Goal: Task Accomplishment & Management: Complete application form

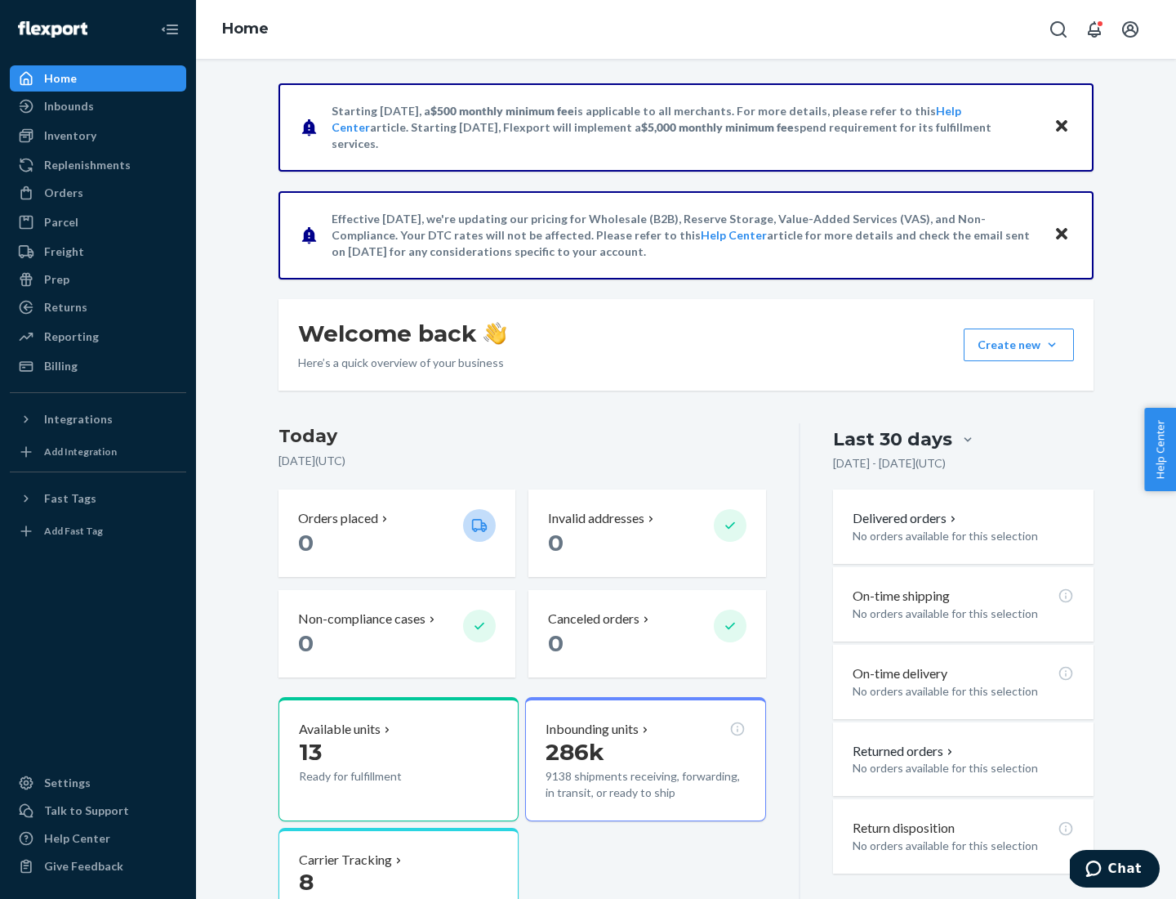
click at [1052, 345] on button "Create new Create new inbound Create new order Create new product" at bounding box center [1019, 344] width 110 height 33
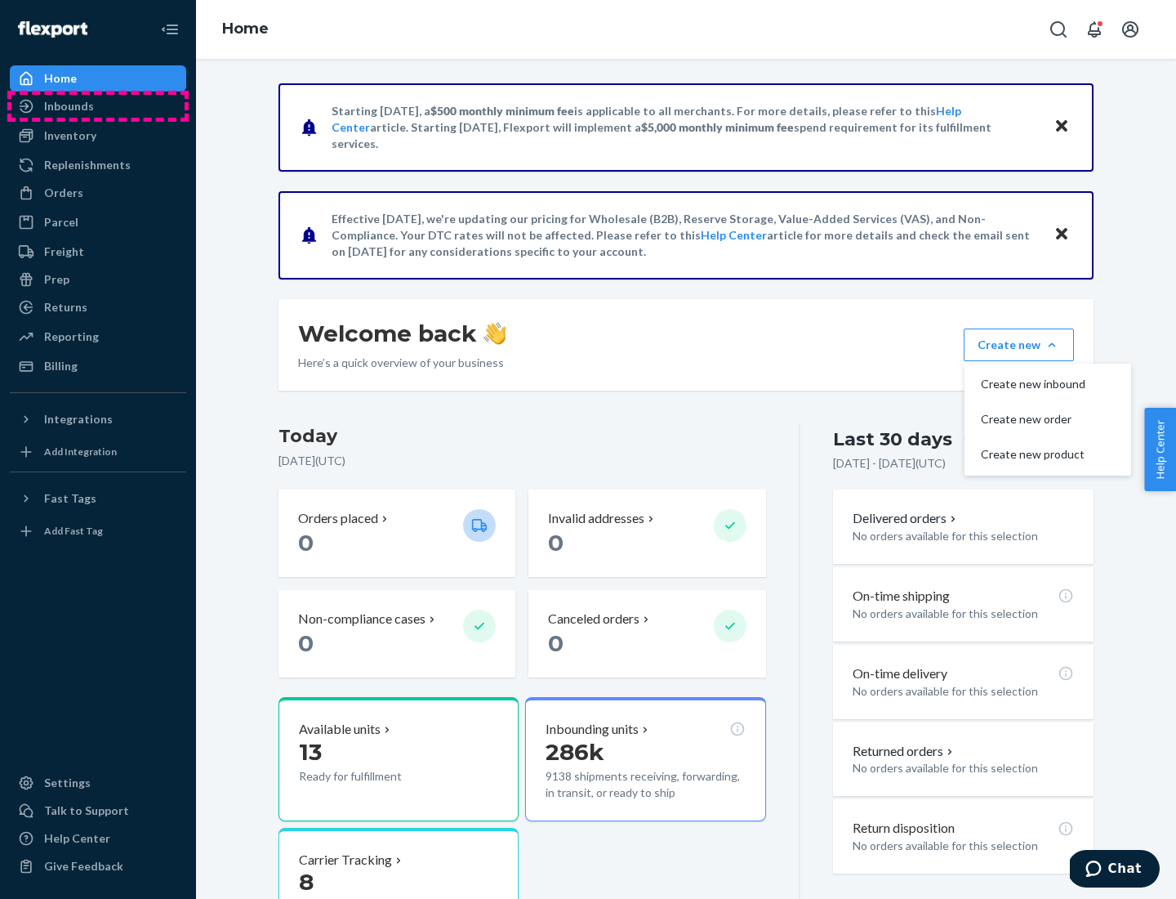
click at [98, 106] on div "Inbounds" at bounding box center [97, 106] width 173 height 23
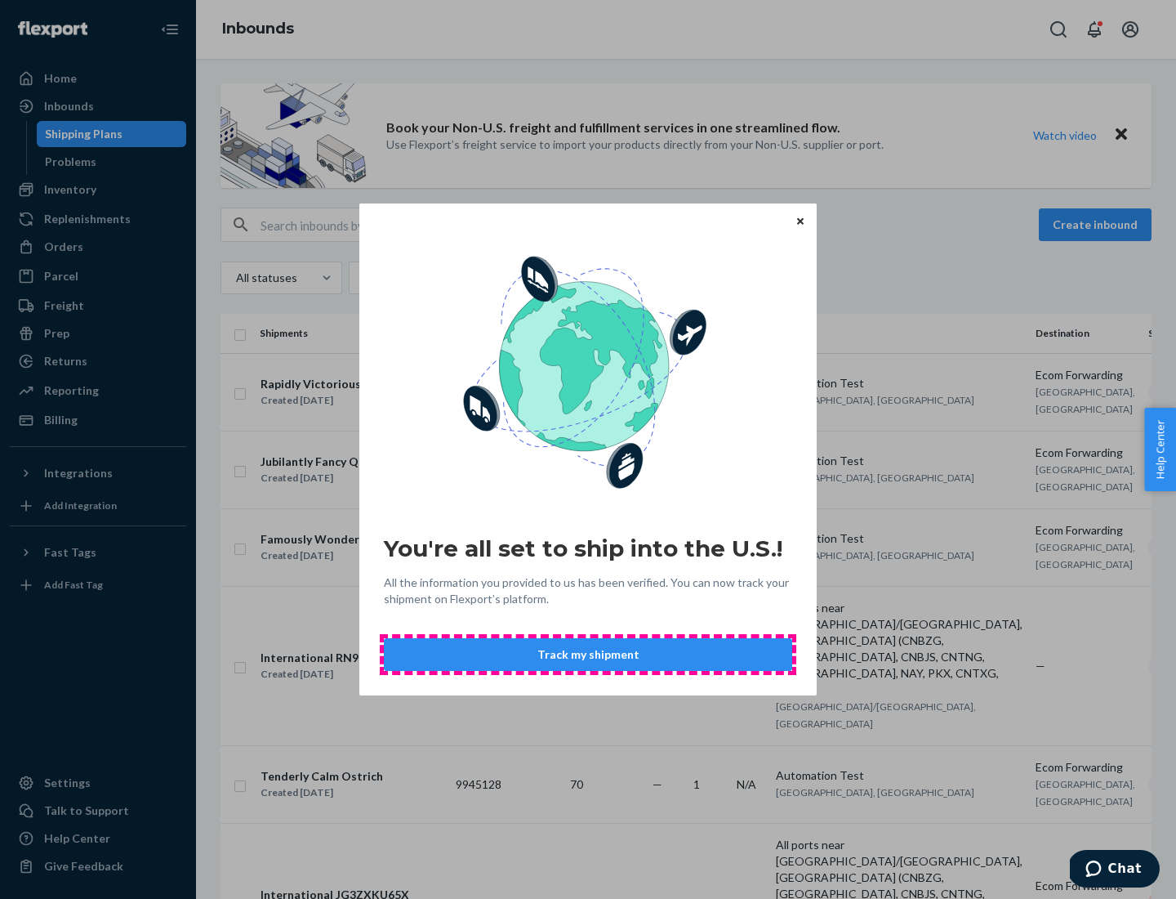
click at [588, 654] on button "Track my shipment" at bounding box center [588, 654] width 408 height 33
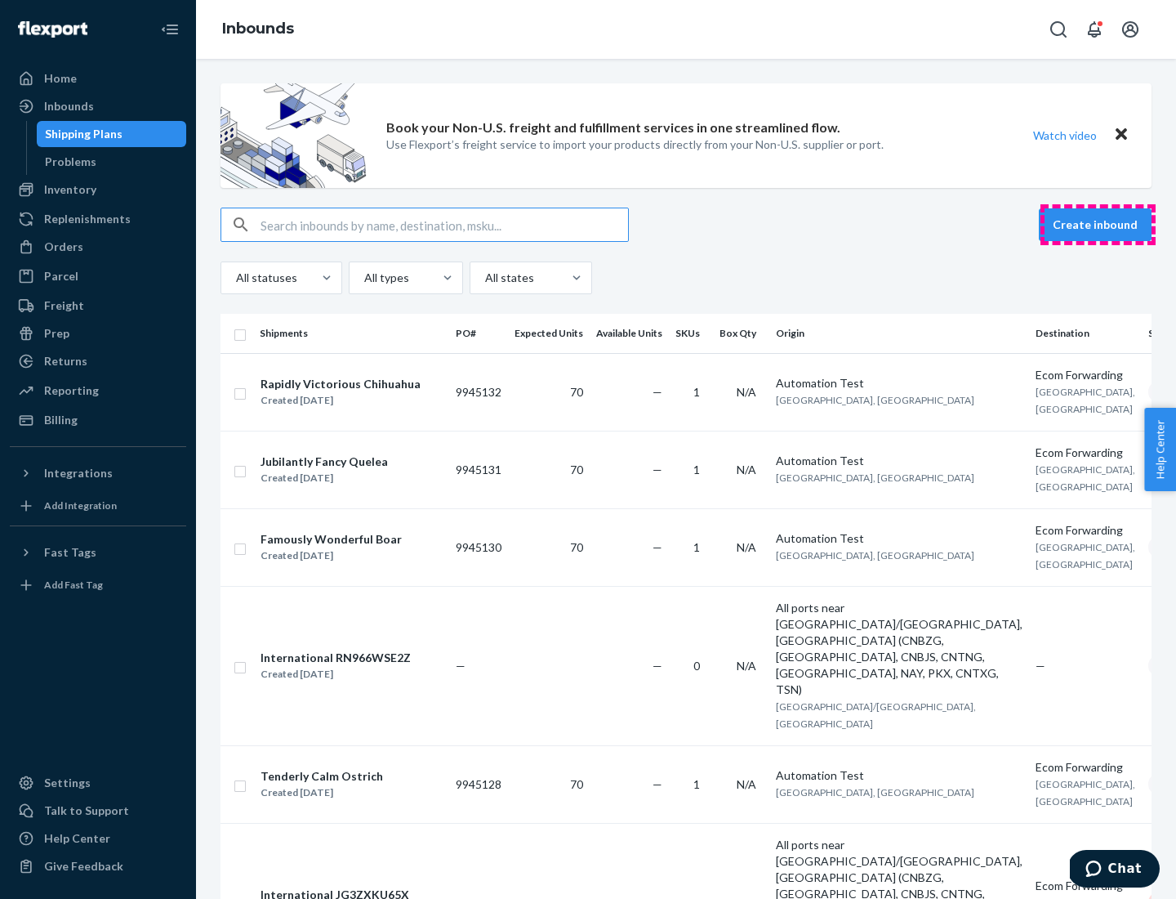
click at [1098, 225] on button "Create inbound" at bounding box center [1095, 224] width 113 height 33
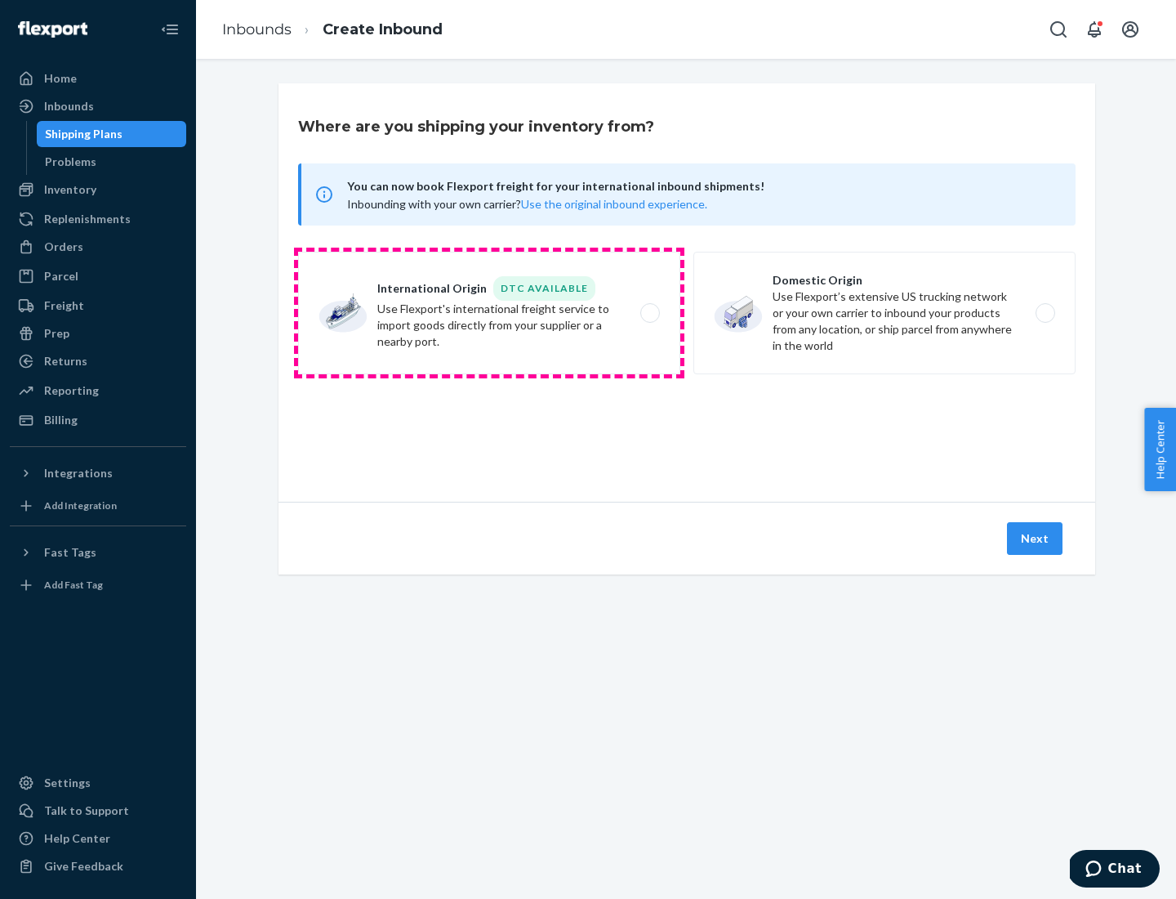
click at [489, 313] on label "International Origin DTC Available Use Flexport's international freight service…" at bounding box center [489, 313] width 382 height 123
click at [649, 313] on input "International Origin DTC Available Use Flexport's international freight service…" at bounding box center [654, 313] width 11 height 11
radio input "true"
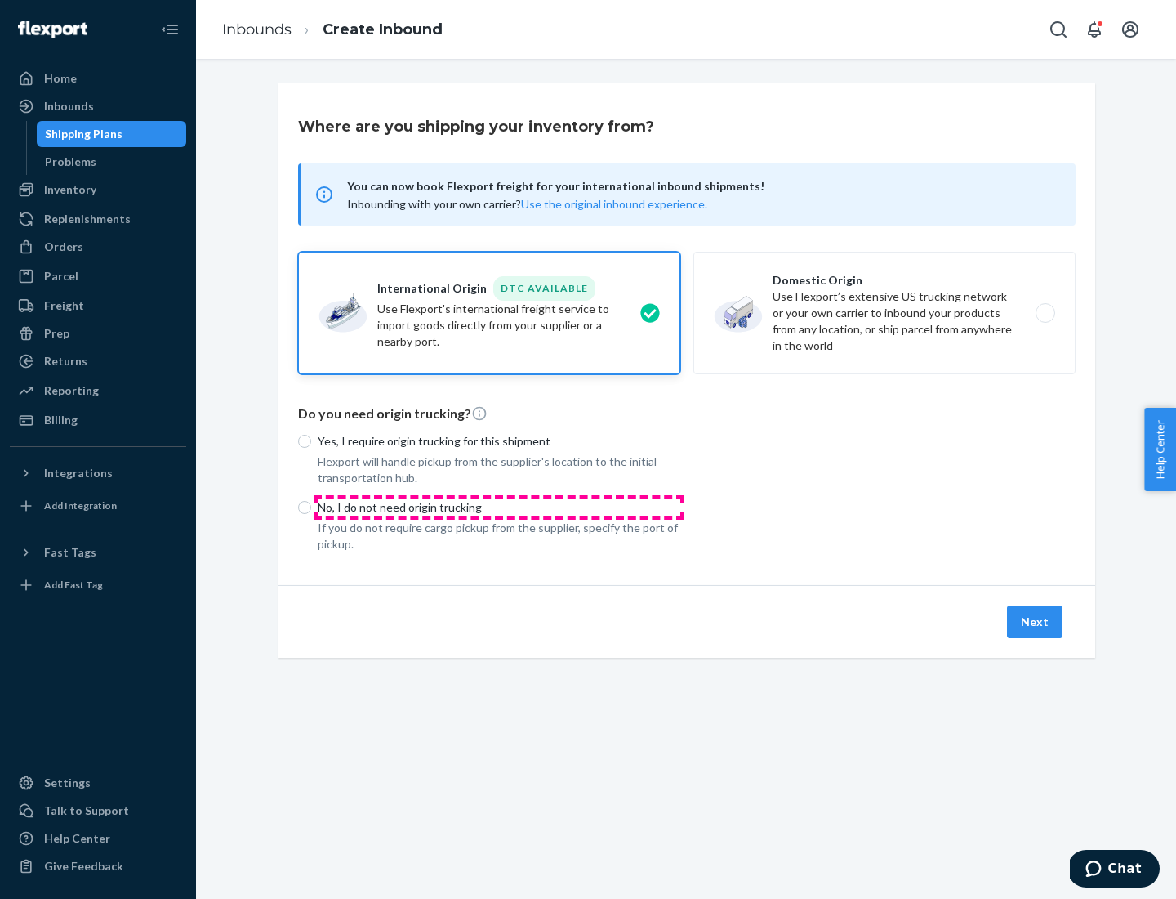
click at [499, 506] on p "No, I do not need origin trucking" at bounding box center [499, 507] width 363 height 16
click at [311, 506] on input "No, I do not need origin trucking" at bounding box center [304, 507] width 13 height 13
radio input "true"
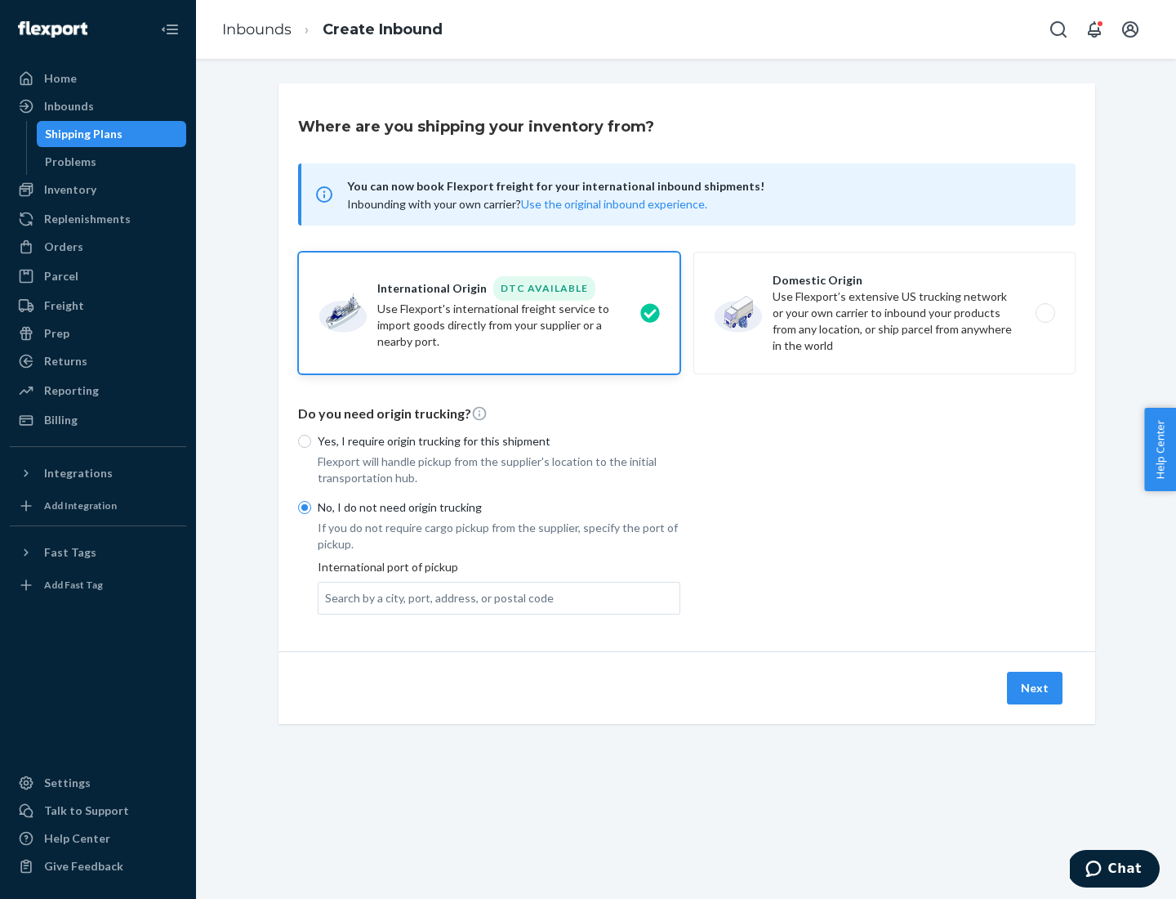
click at [435, 597] on div "Search by a city, port, address, or postal code" at bounding box center [439, 598] width 229 height 16
click at [327, 597] on input "Search by a city, port, address, or postal code" at bounding box center [326, 598] width 2 height 16
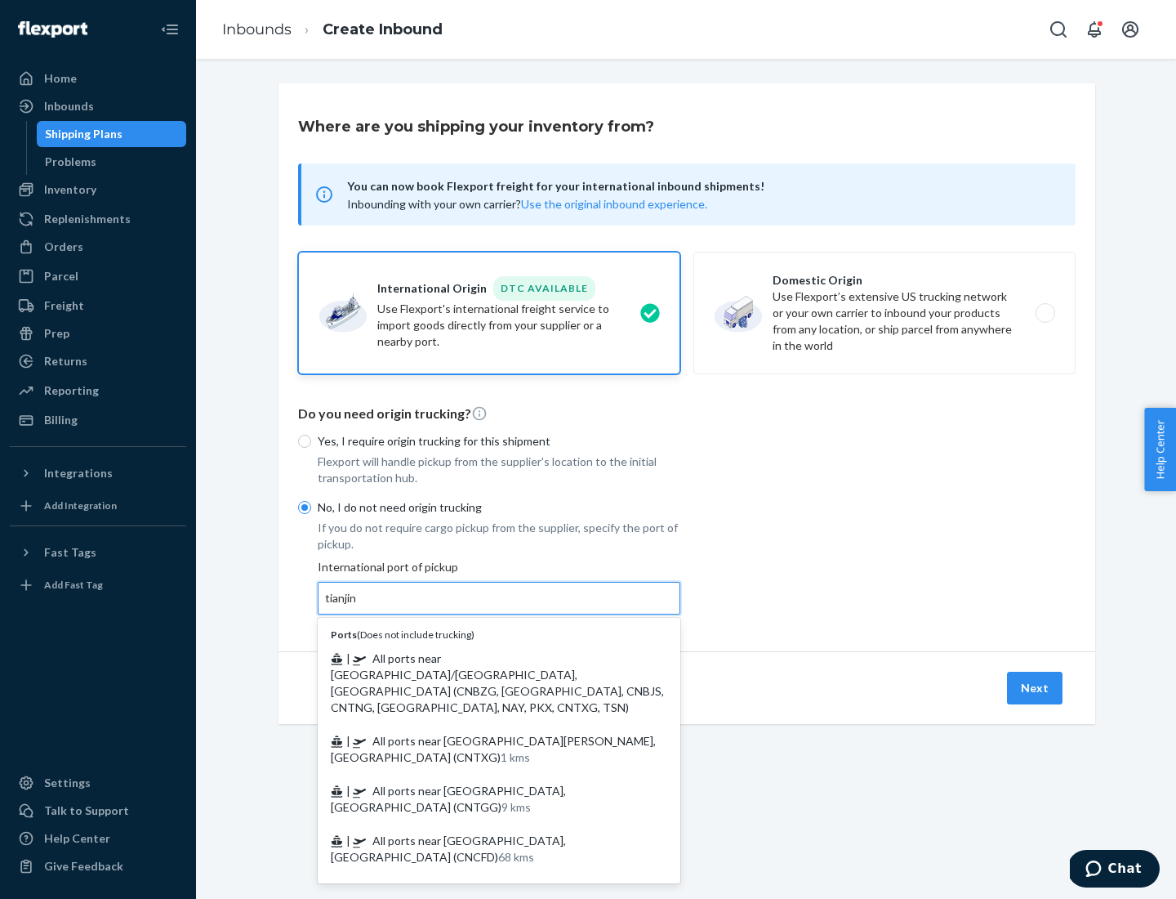
click at [483, 658] on span "| All ports near [GEOGRAPHIC_DATA]/[GEOGRAPHIC_DATA], [GEOGRAPHIC_DATA] (CNBZG,…" at bounding box center [497, 682] width 333 height 63
click at [359, 606] on input "tianjin" at bounding box center [341, 598] width 33 height 16
type input "All ports near [GEOGRAPHIC_DATA]/[GEOGRAPHIC_DATA], [GEOGRAPHIC_DATA] (CNBZG, […"
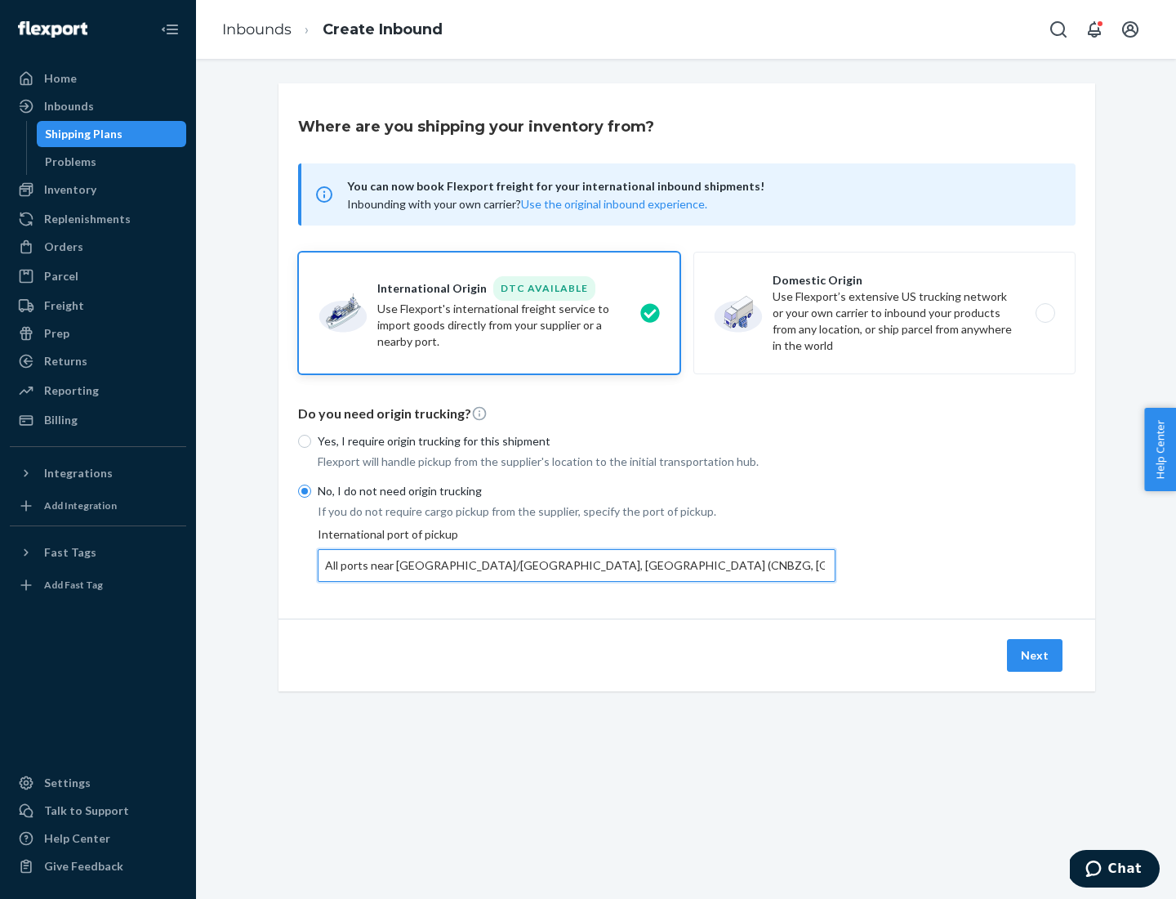
click at [1036, 654] on button "Next" at bounding box center [1035, 655] width 56 height 33
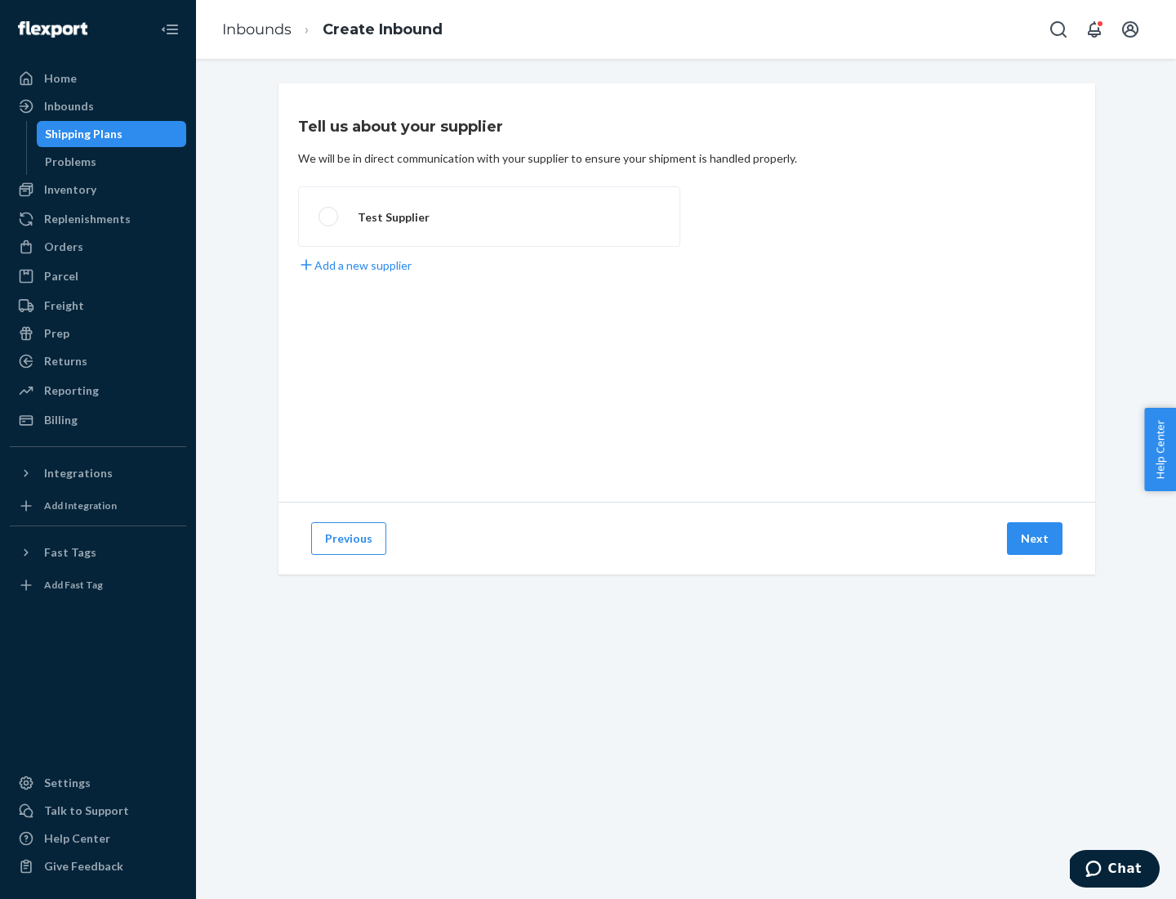
click at [489, 216] on label "Test Supplier" at bounding box center [489, 216] width 382 height 60
click at [329, 216] on input "Test Supplier" at bounding box center [324, 217] width 11 height 11
radio input "true"
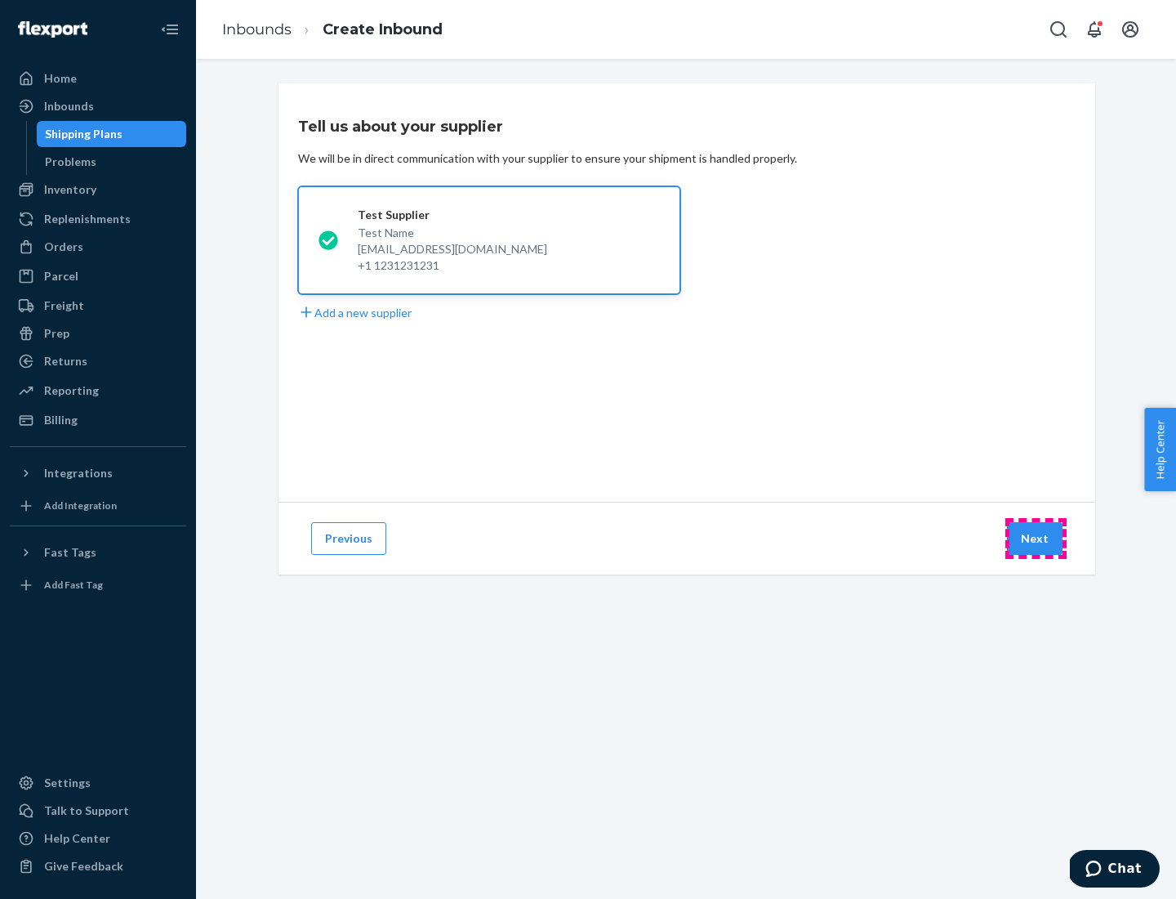
click at [1036, 538] on button "Next" at bounding box center [1035, 538] width 56 height 33
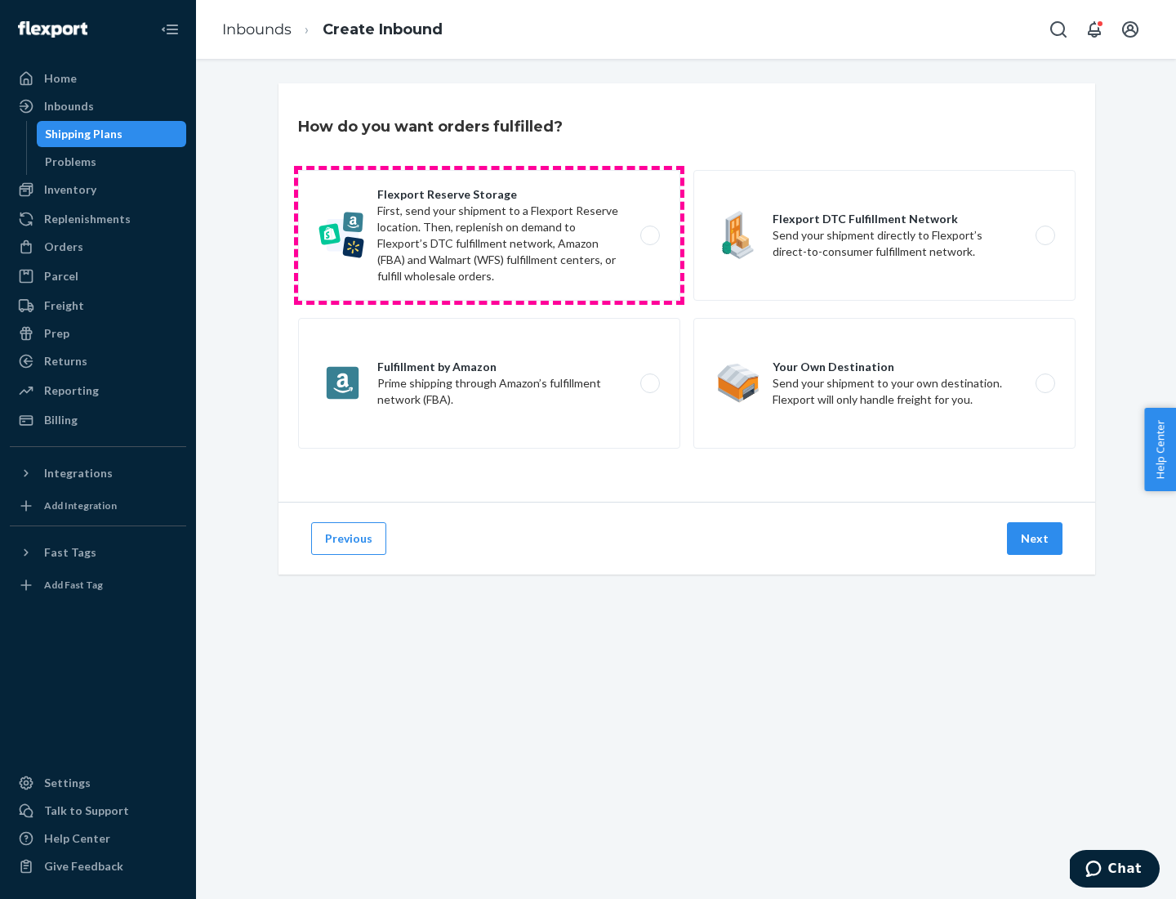
click at [489, 235] on label "Flexport Reserve Storage First, send your shipment to a Flexport Reserve locati…" at bounding box center [489, 235] width 382 height 131
click at [649, 235] on input "Flexport Reserve Storage First, send your shipment to a Flexport Reserve locati…" at bounding box center [654, 235] width 11 height 11
radio input "true"
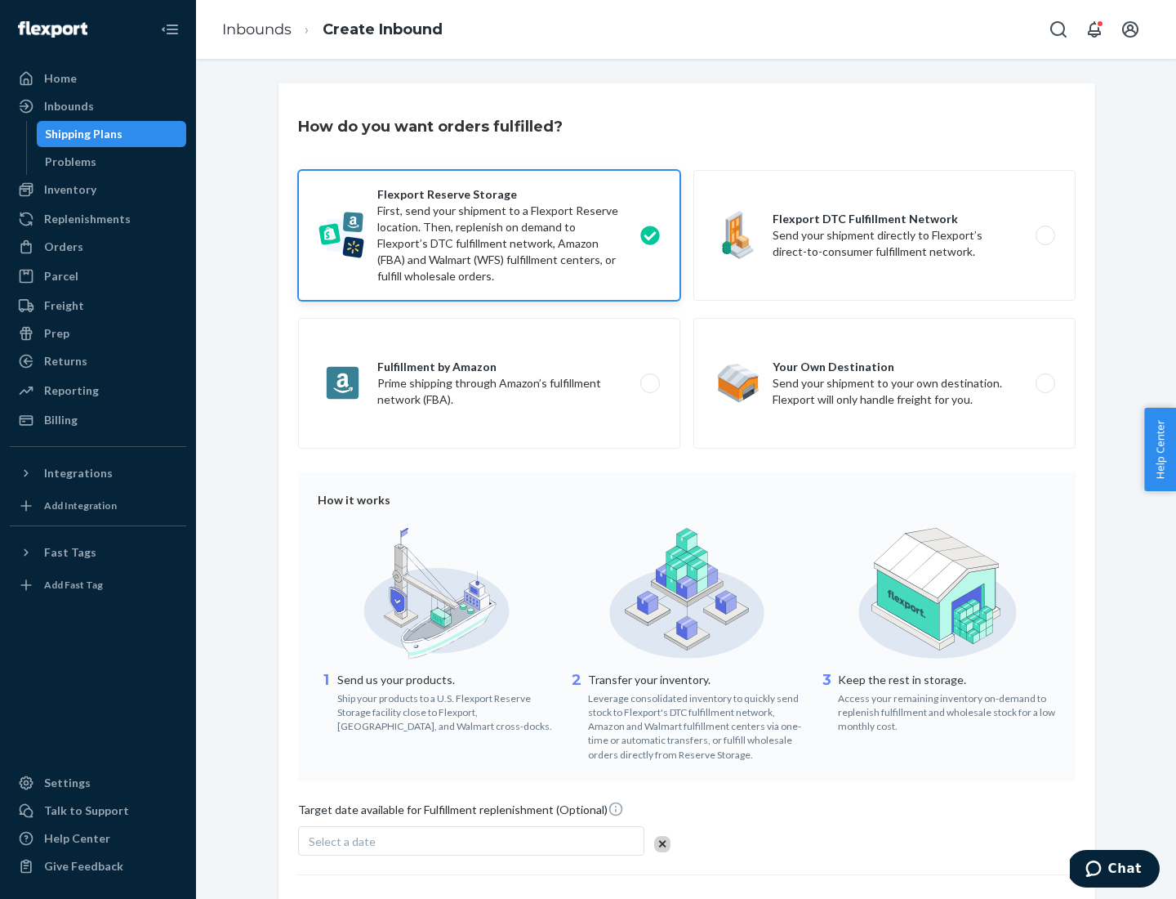
scroll to position [134, 0]
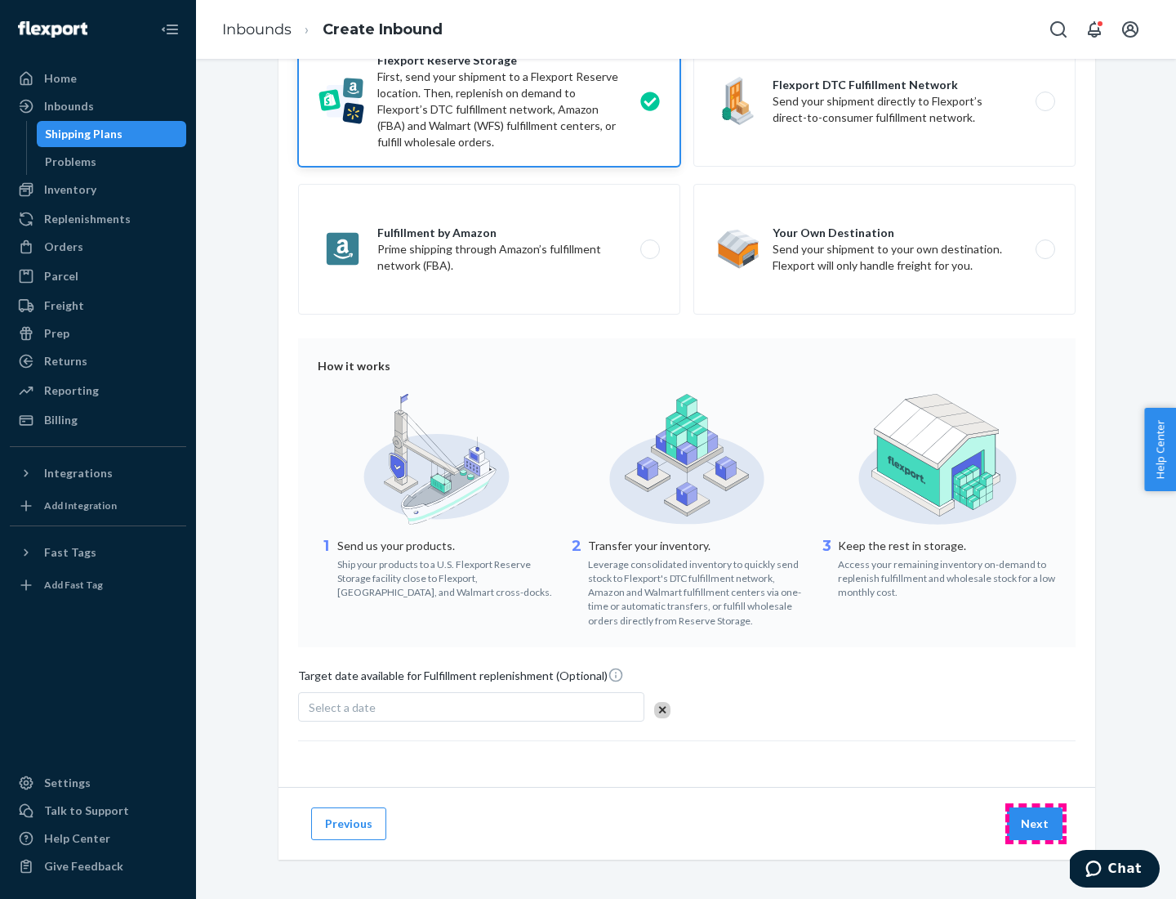
click at [1036, 823] on button "Next" at bounding box center [1035, 823] width 56 height 33
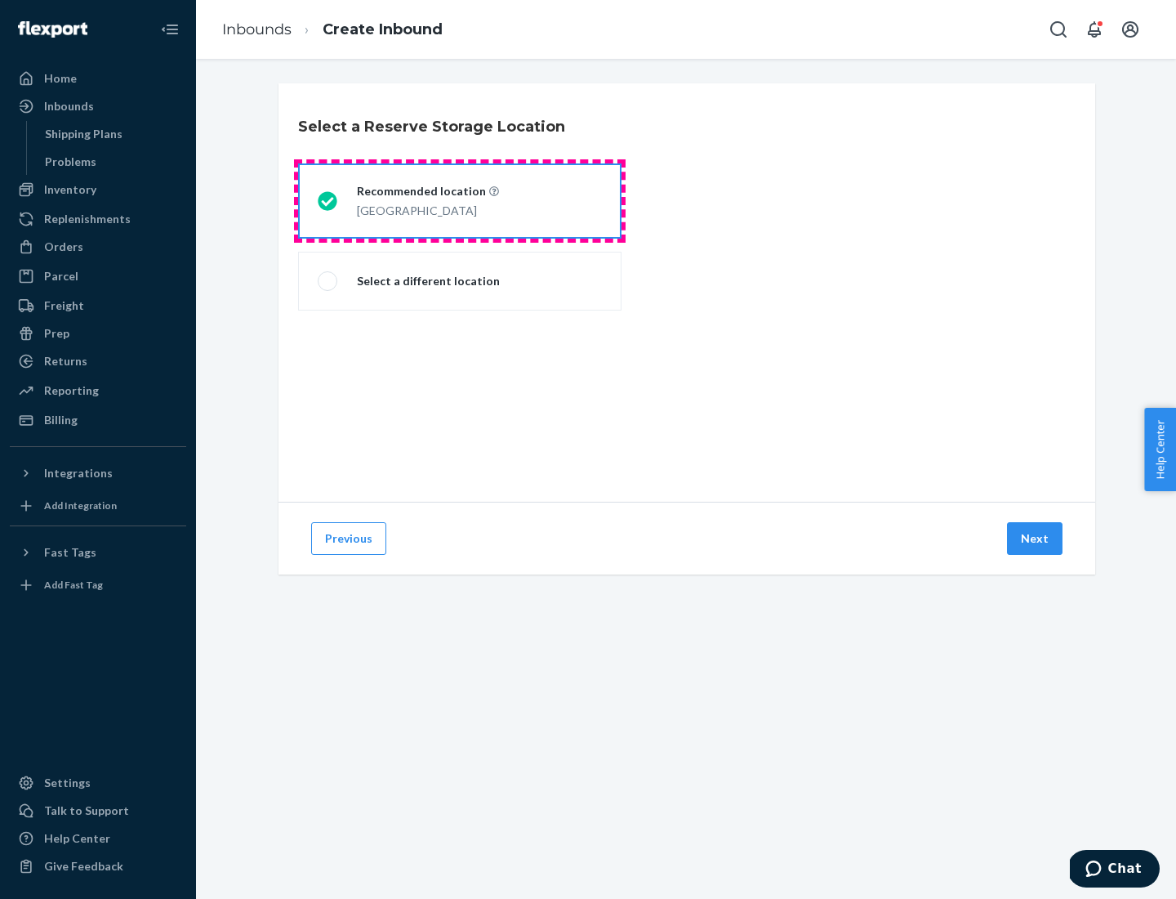
click at [460, 201] on div "[GEOGRAPHIC_DATA]" at bounding box center [428, 209] width 142 height 20
click at [328, 201] on input "Recommended location [GEOGRAPHIC_DATA]" at bounding box center [323, 201] width 11 height 11
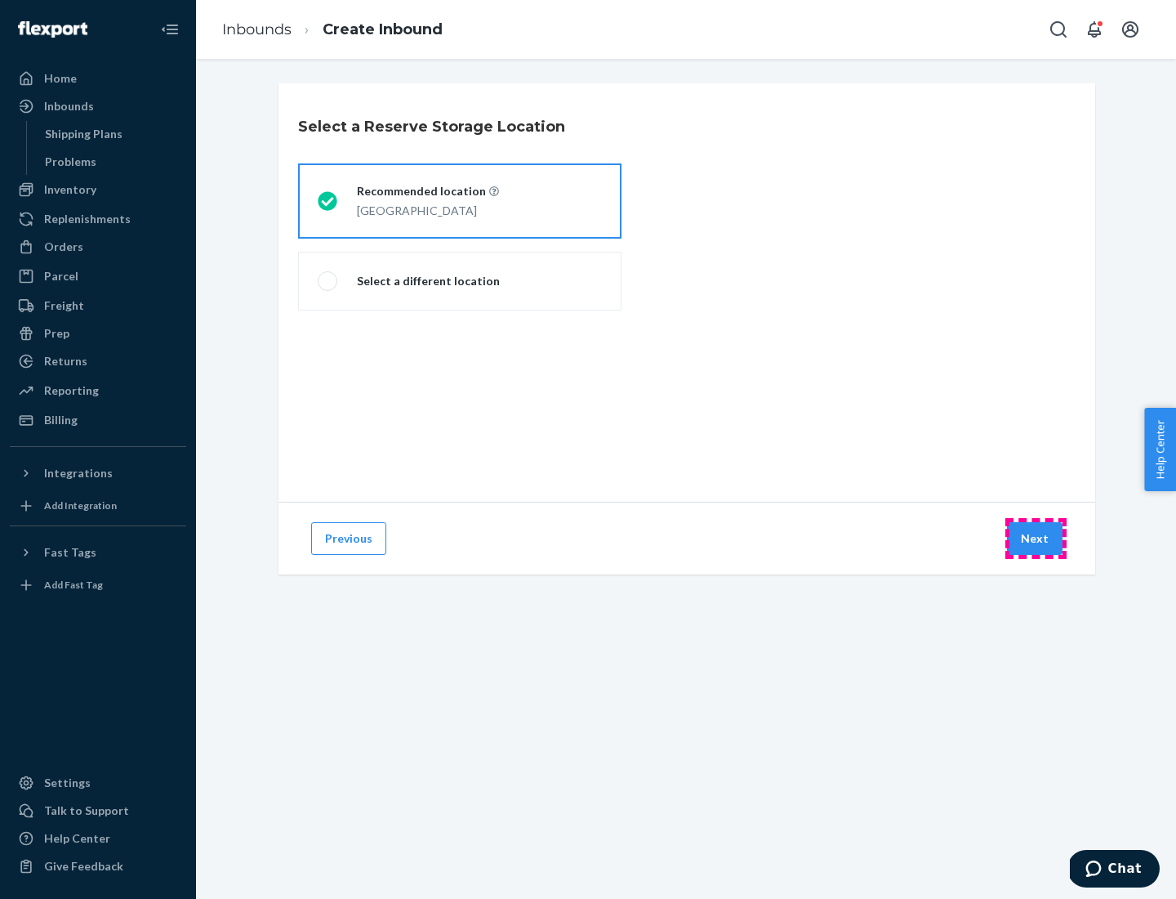
click at [1036, 538] on button "Next" at bounding box center [1035, 538] width 56 height 33
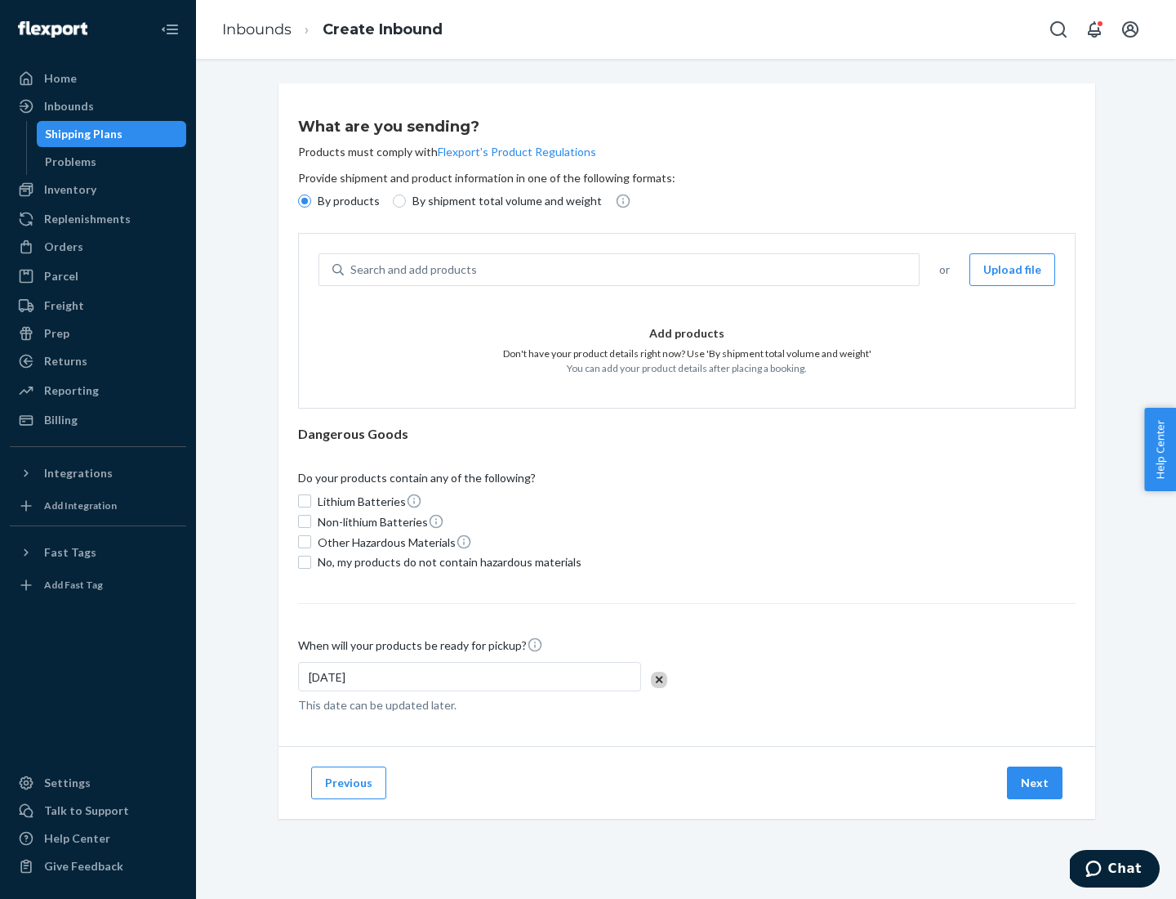
click at [632, 270] on div "Search and add products" at bounding box center [631, 269] width 575 height 29
click at [352, 270] on input "Search and add products" at bounding box center [351, 269] width 2 height 16
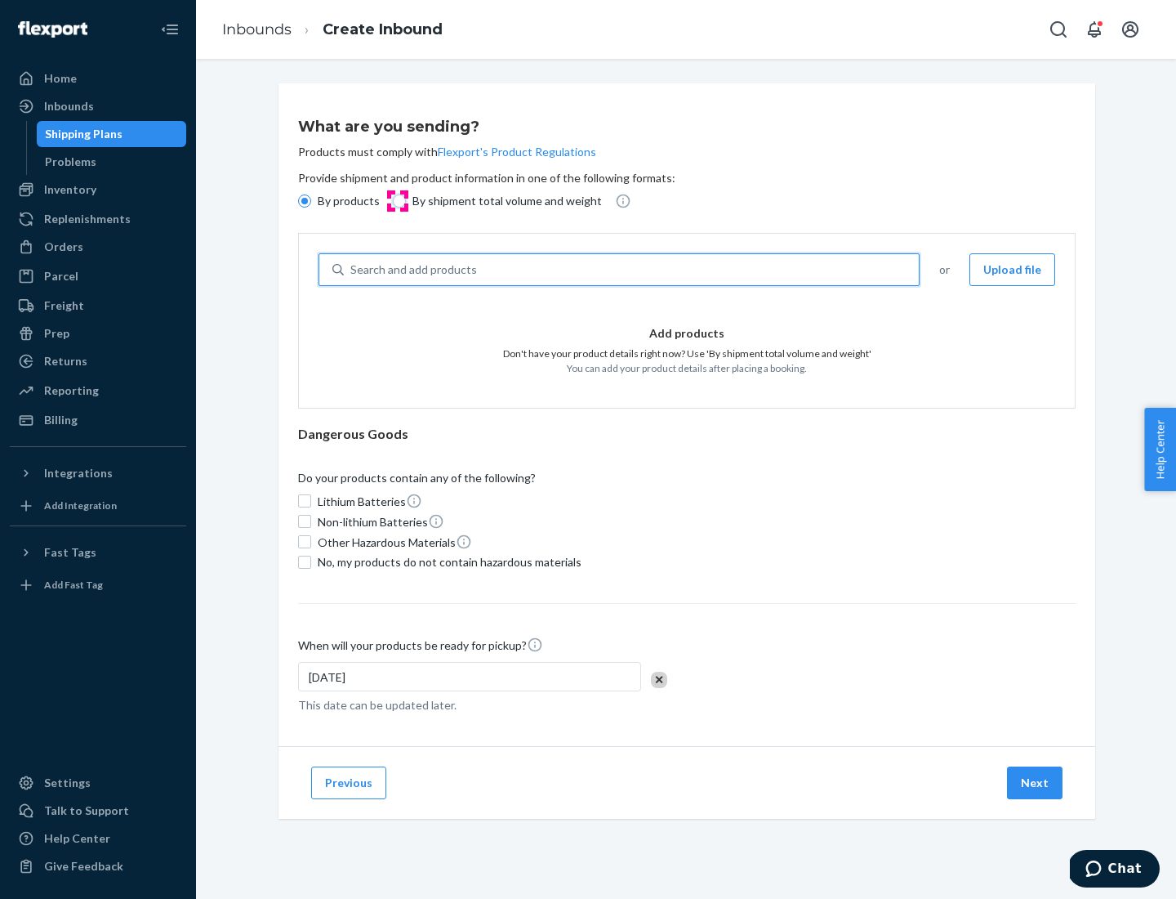
click at [397, 201] on input "By shipment total volume and weight" at bounding box center [399, 200] width 13 height 13
radio input "true"
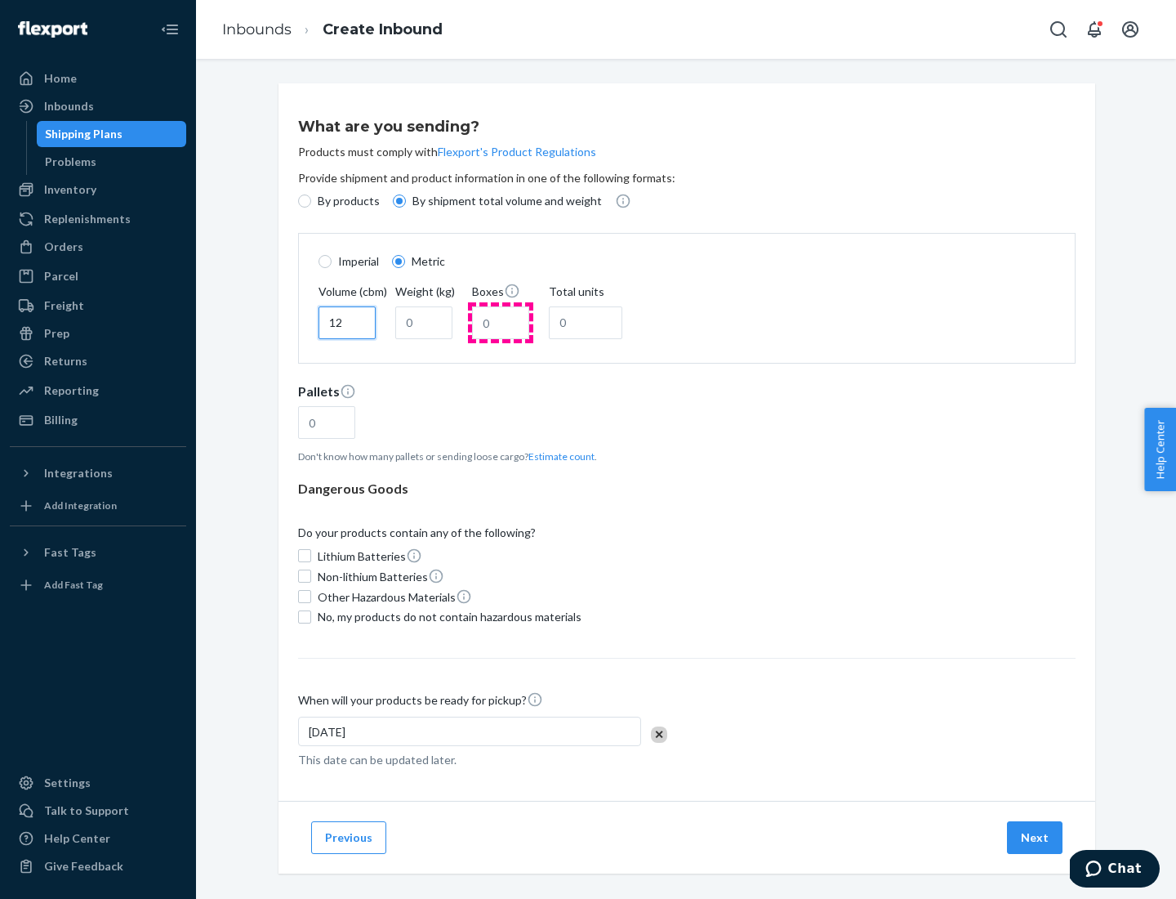
type input "12"
type input "22"
type input "222"
type input "121"
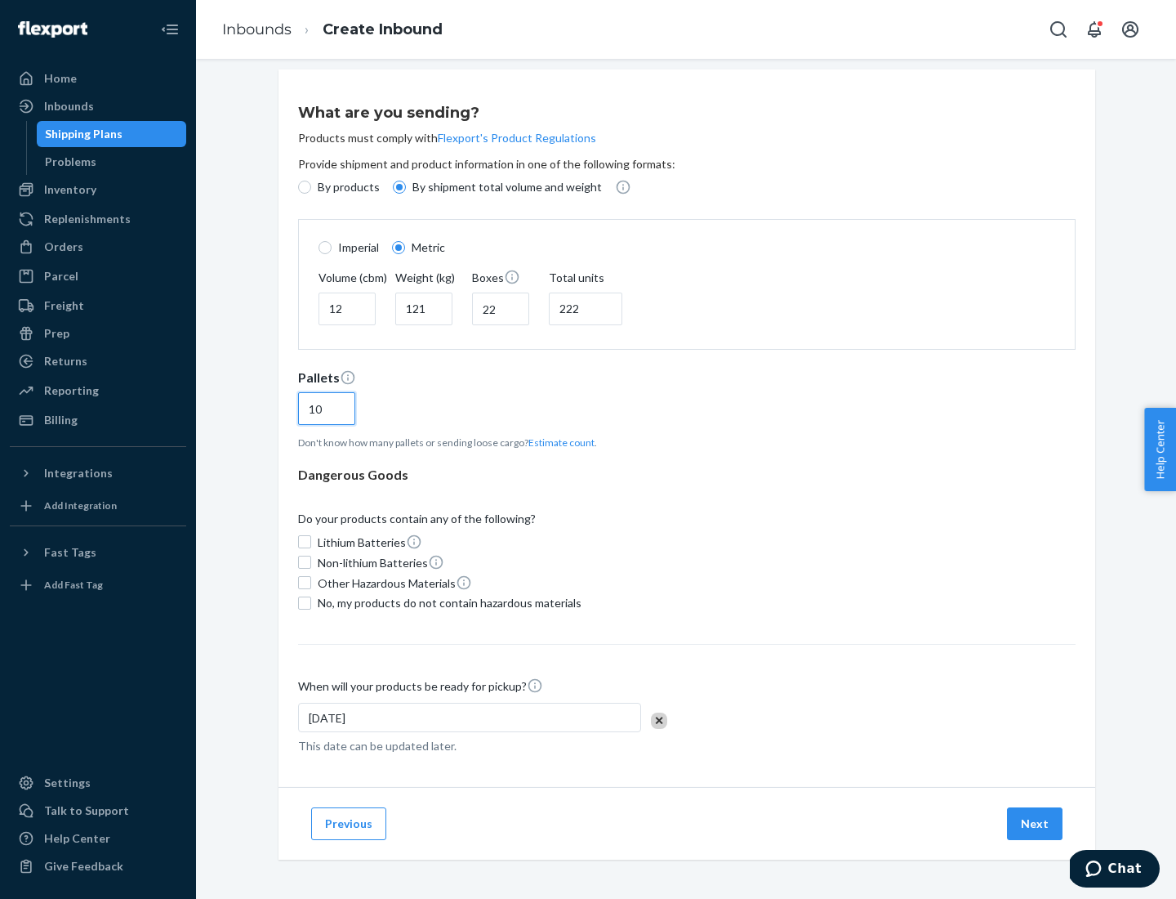
type input "10"
click at [447, 602] on span "No, my products do not contain hazardous materials" at bounding box center [450, 603] width 264 height 16
click at [311, 602] on input "No, my products do not contain hazardous materials" at bounding box center [304, 602] width 13 height 13
checkbox input "true"
click at [1036, 823] on button "Next" at bounding box center [1035, 823] width 56 height 33
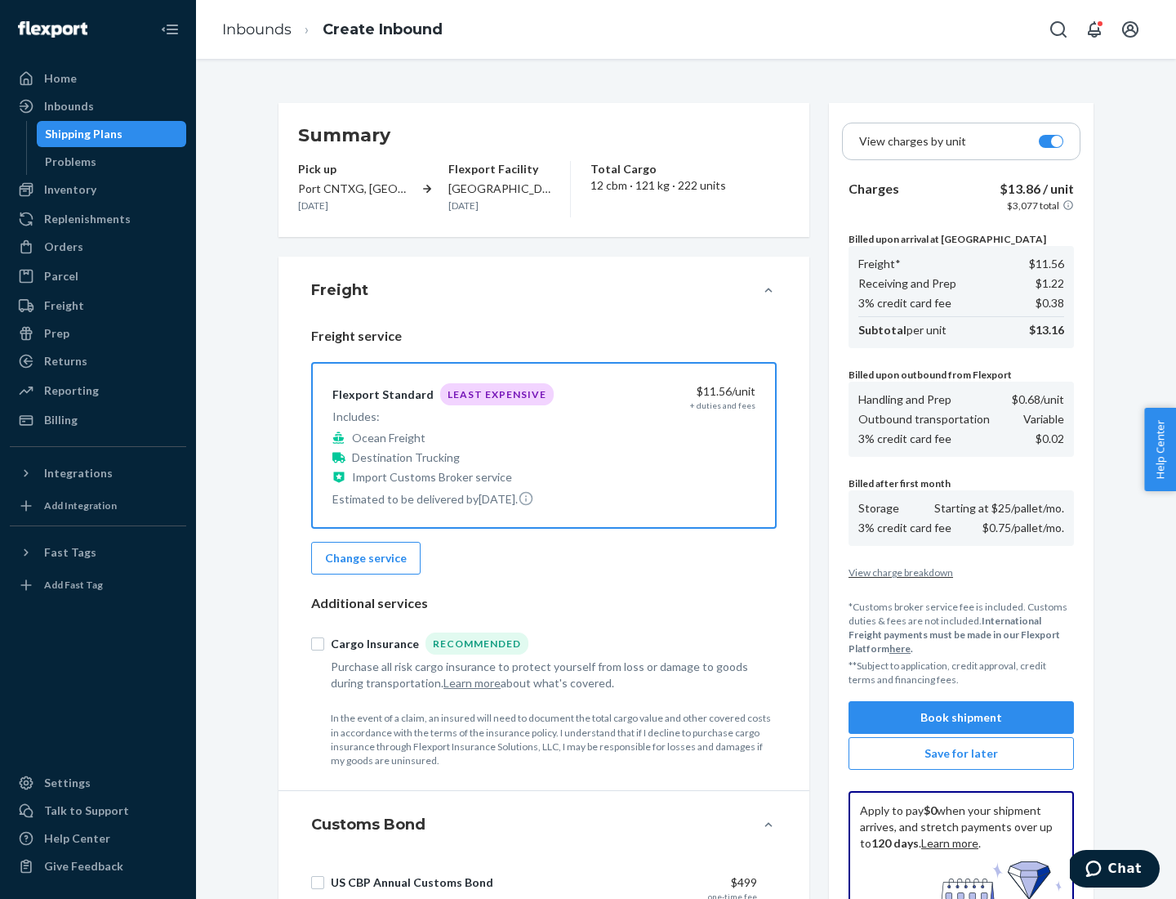
scroll to position [239, 0]
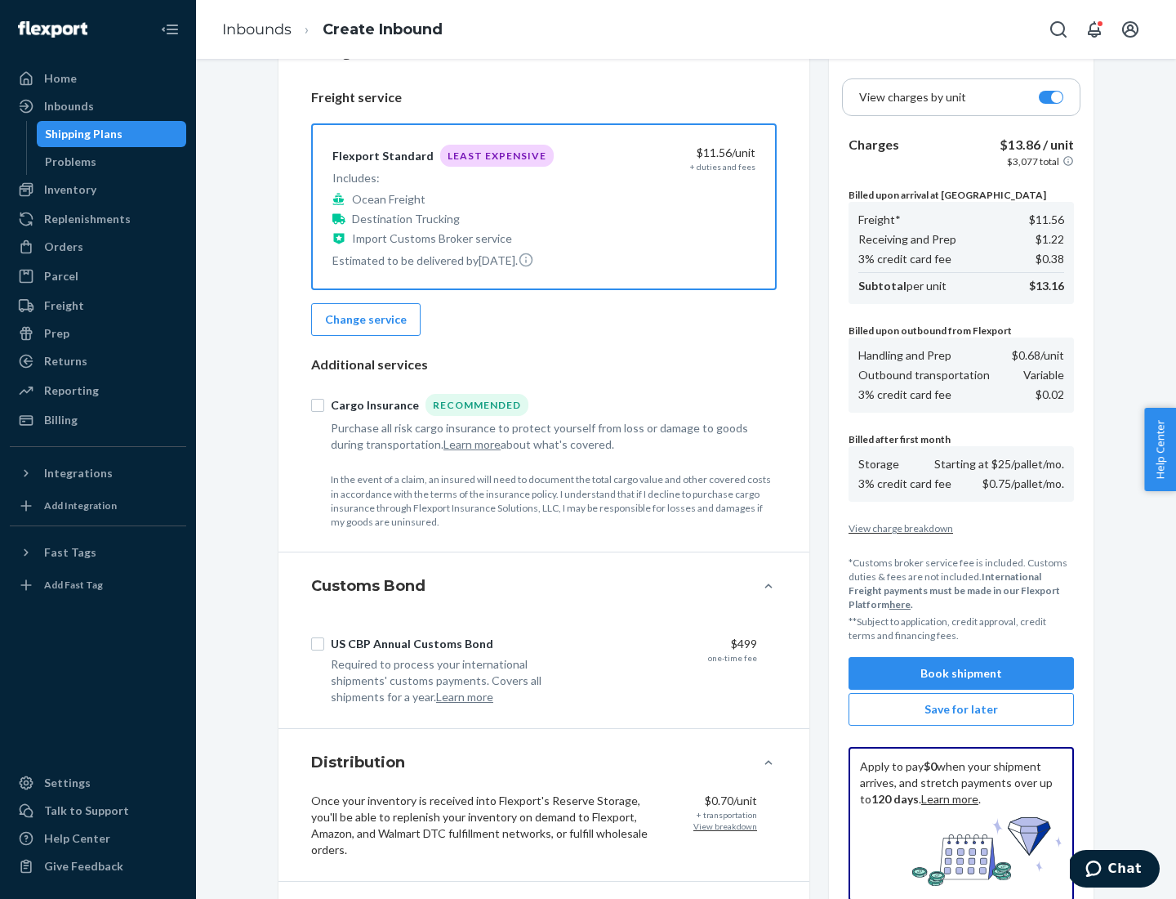
click at [961, 673] on button "Book shipment" at bounding box center [961, 673] width 225 height 33
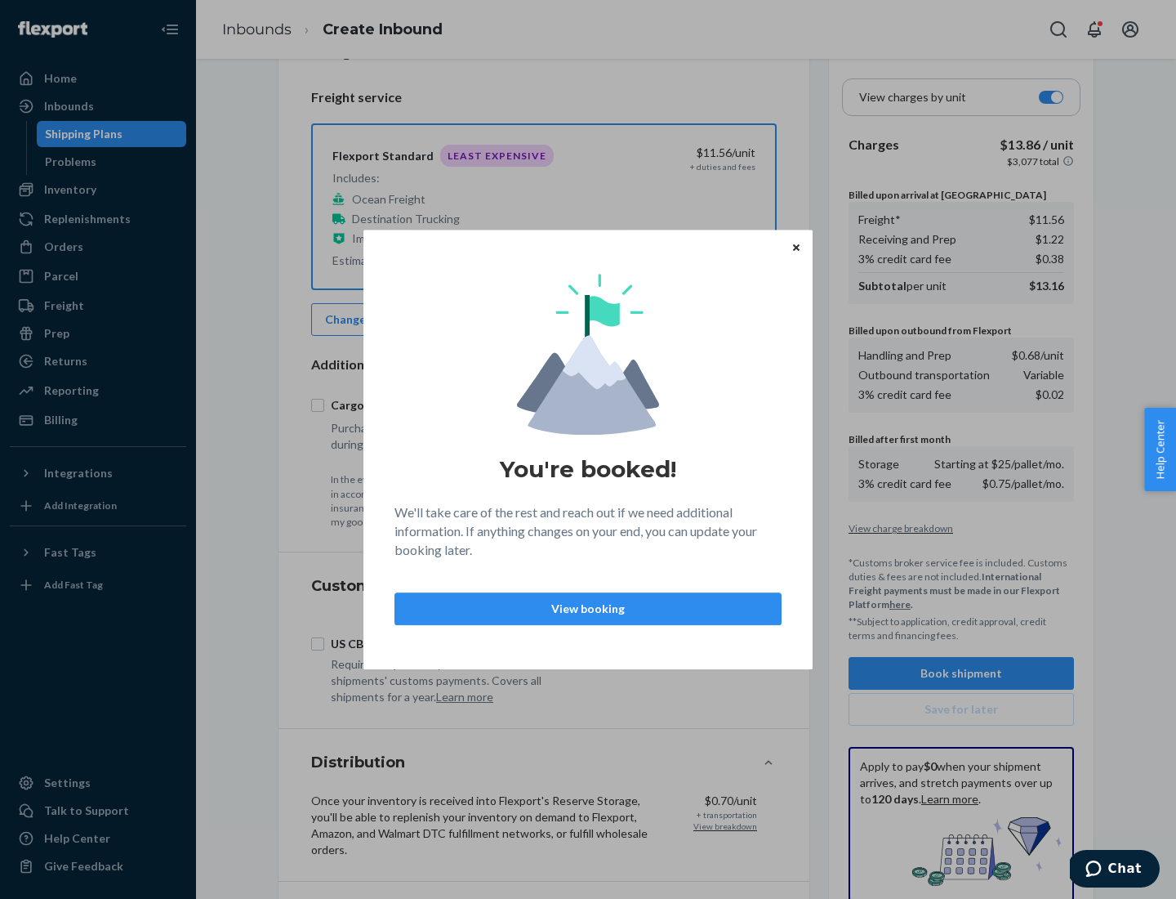
click at [588, 608] on p "View booking" at bounding box center [587, 608] width 359 height 16
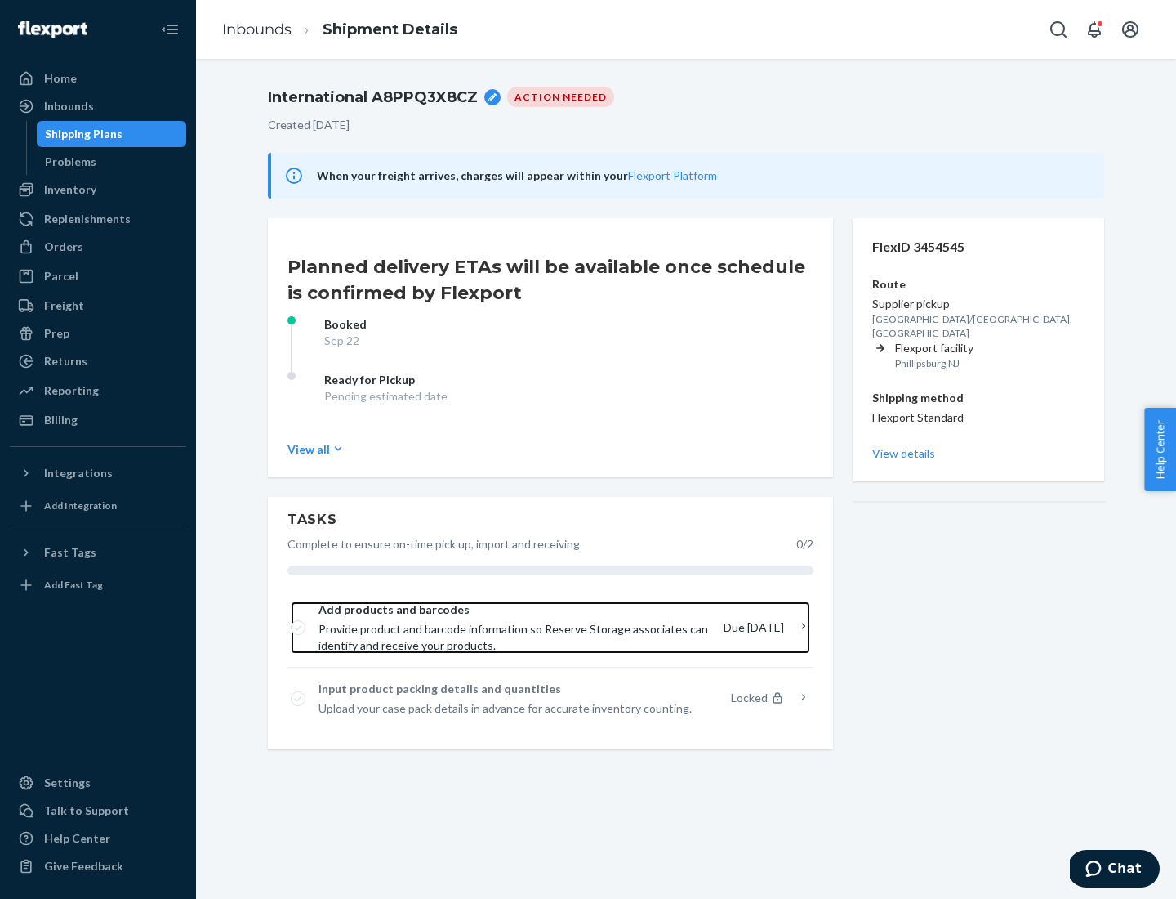
click at [516, 627] on span "Provide product and barcode information so Reserve Storage associates can ident…" at bounding box center [515, 637] width 392 height 33
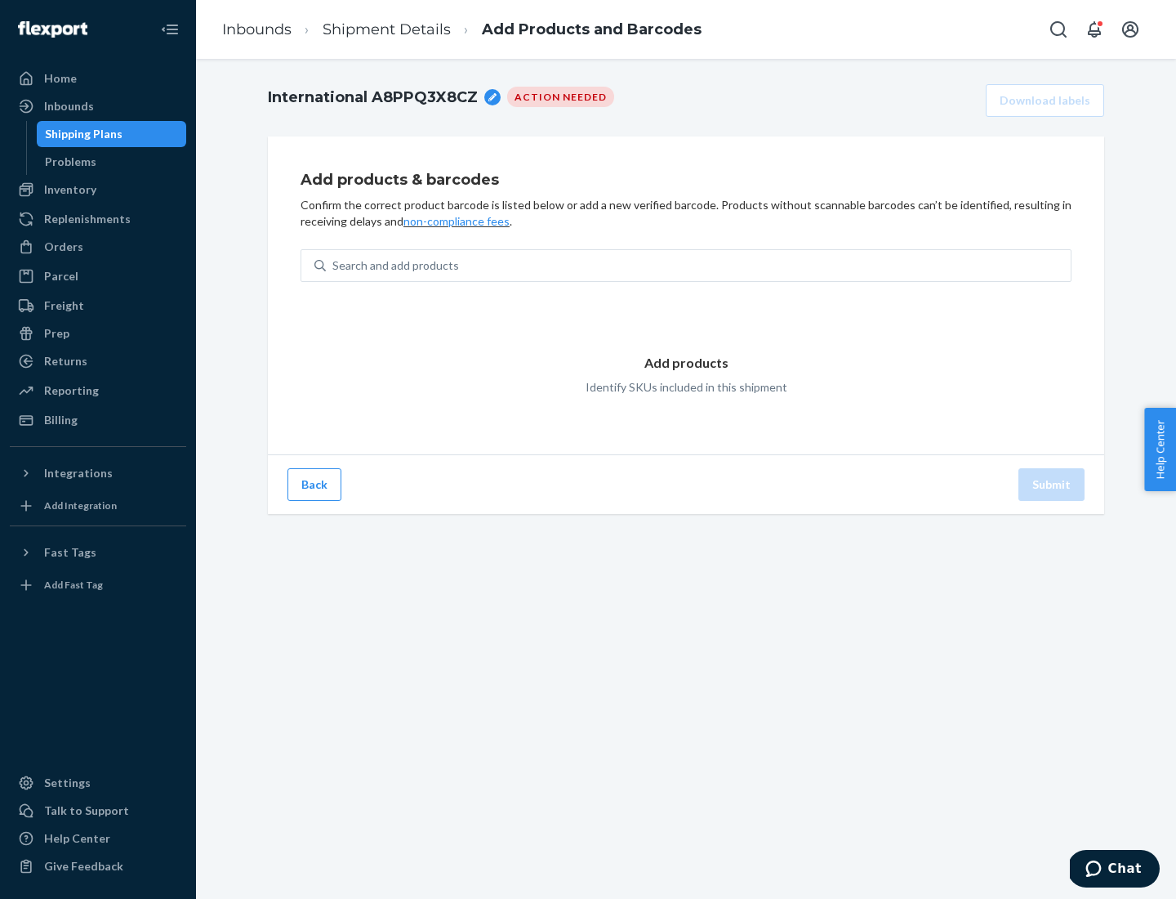
click at [698, 265] on div "Search and add products" at bounding box center [698, 265] width 745 height 29
click at [334, 265] on input "Search and add products" at bounding box center [333, 265] width 2 height 16
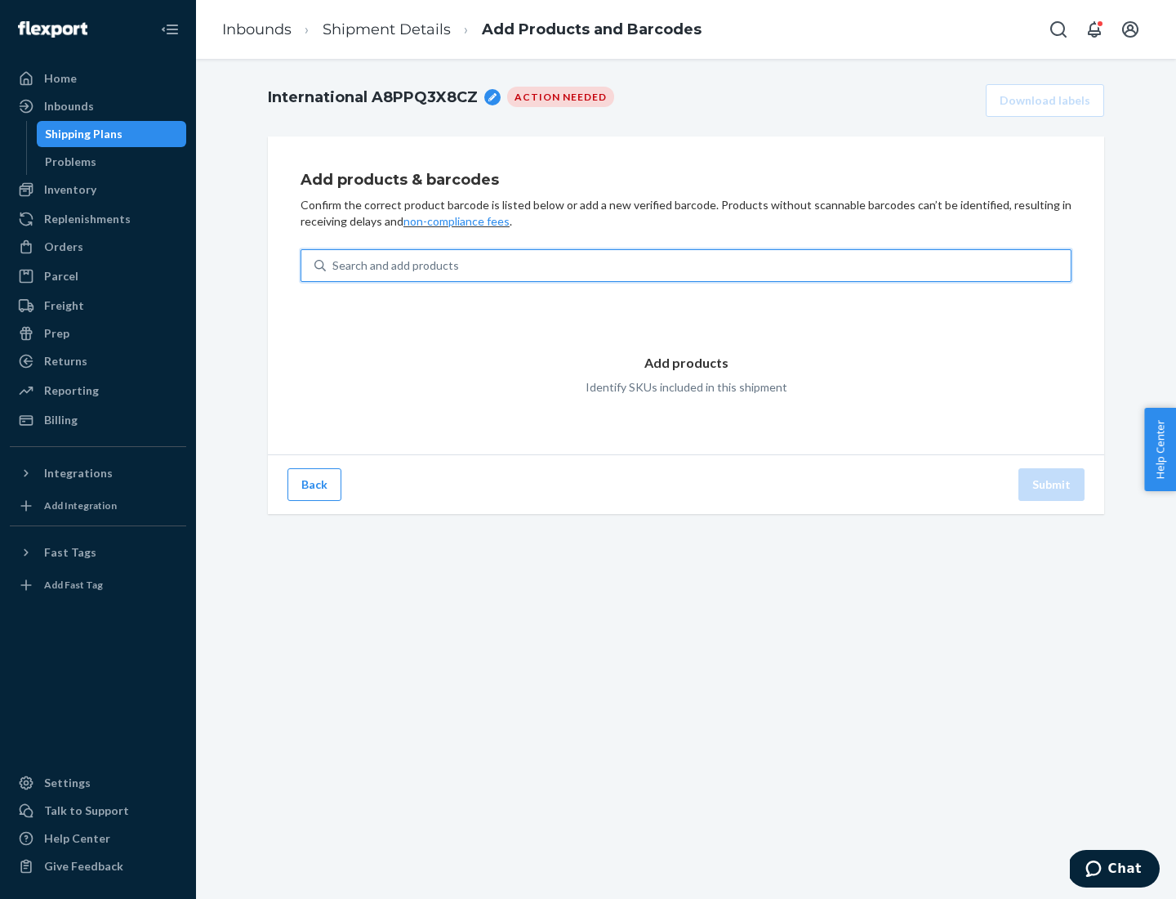
type input "test"
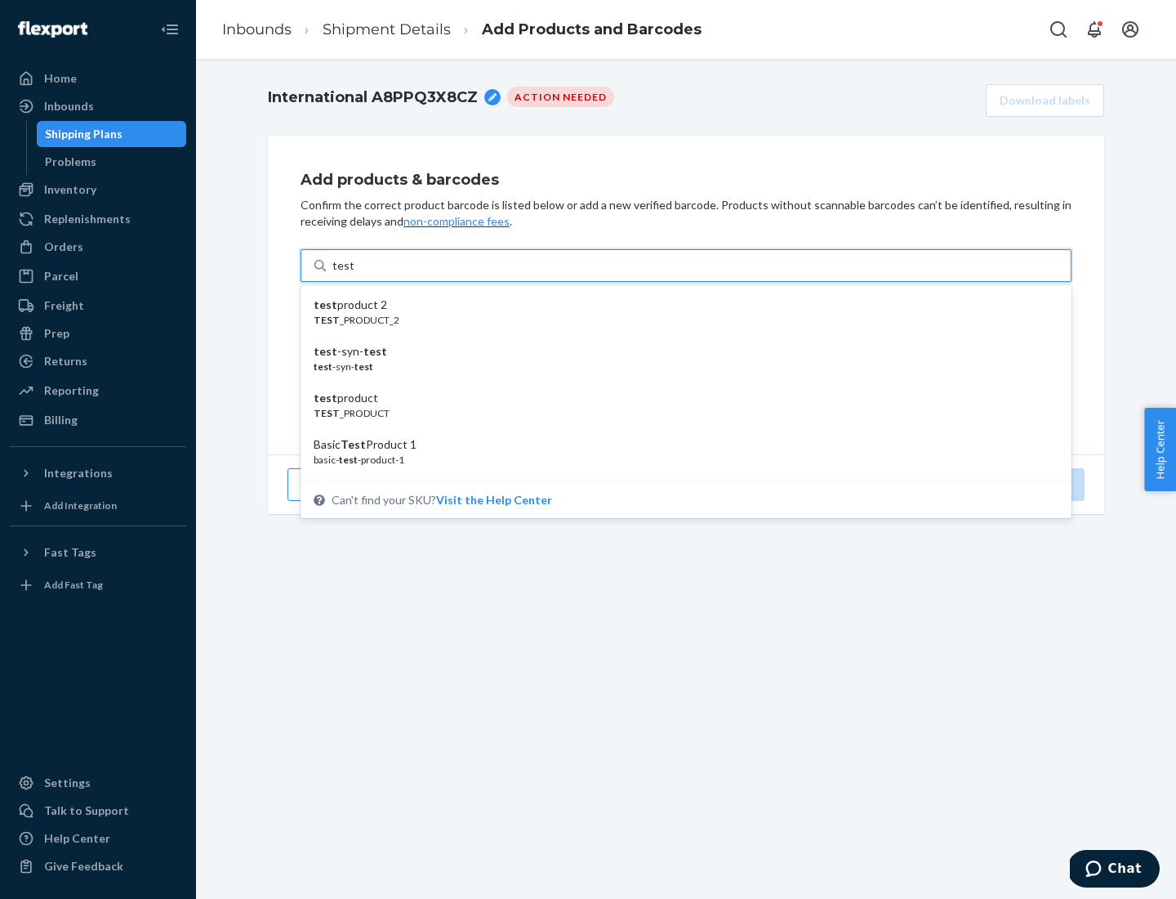
scroll to position [61, 0]
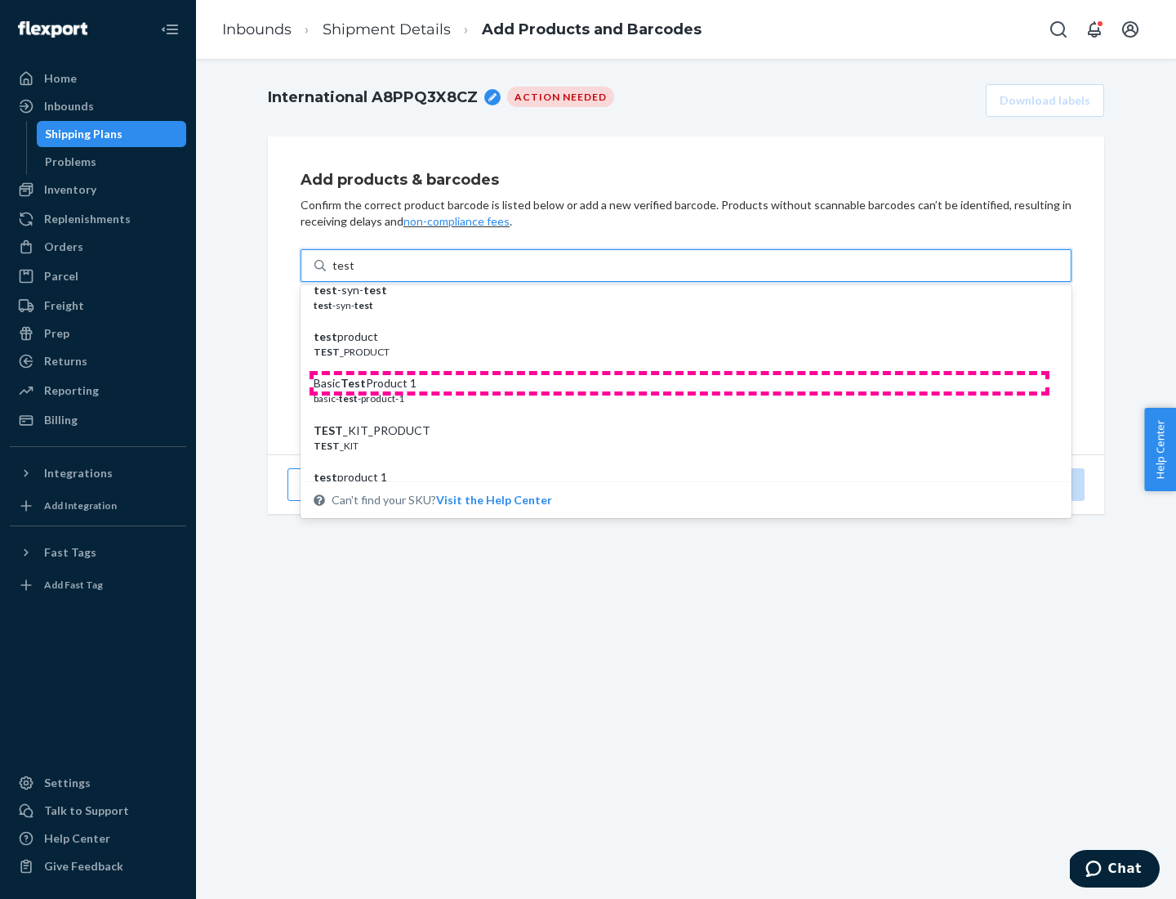
click at [680, 383] on div "Basic Test Product 1" at bounding box center [680, 383] width 732 height 16
click at [354, 274] on input "test" at bounding box center [342, 265] width 21 height 16
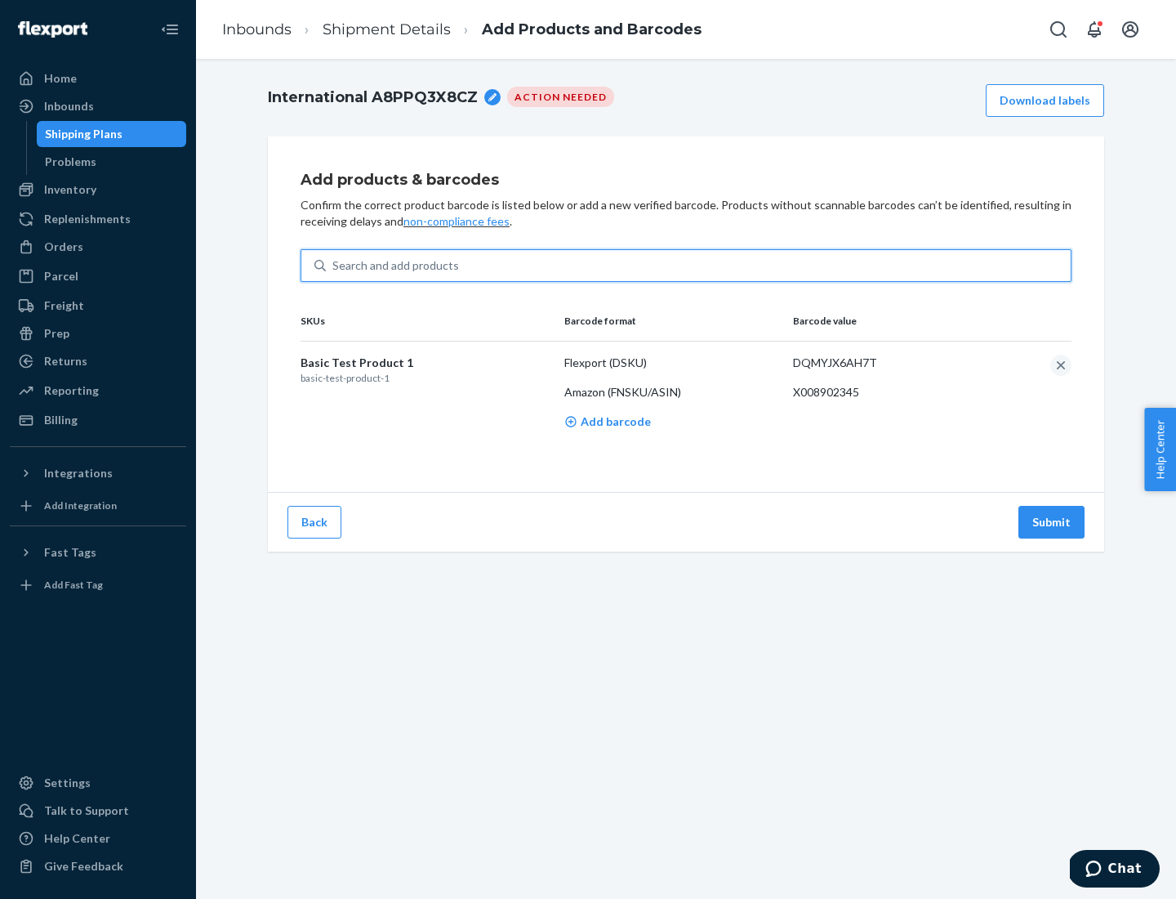
click at [1052, 521] on button "Submit" at bounding box center [1052, 522] width 66 height 33
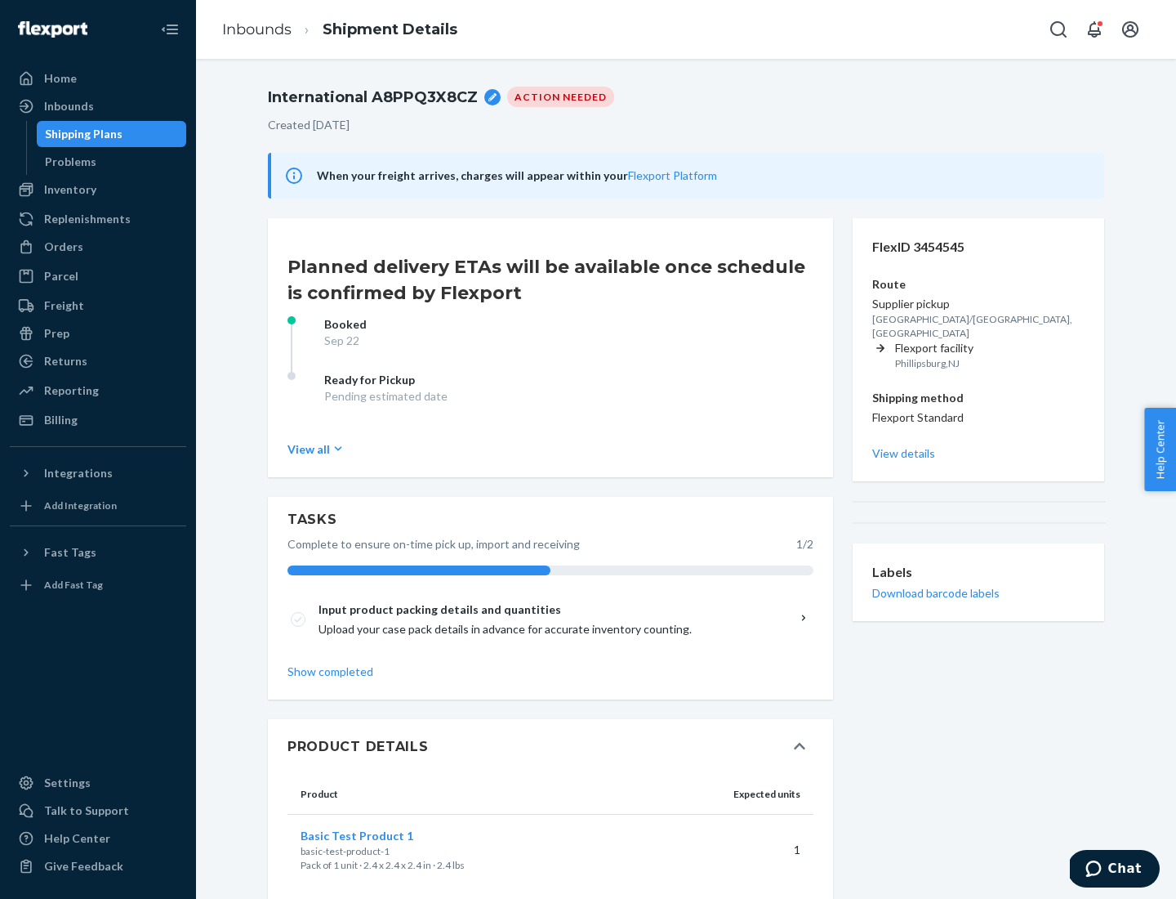
scroll to position [29, 0]
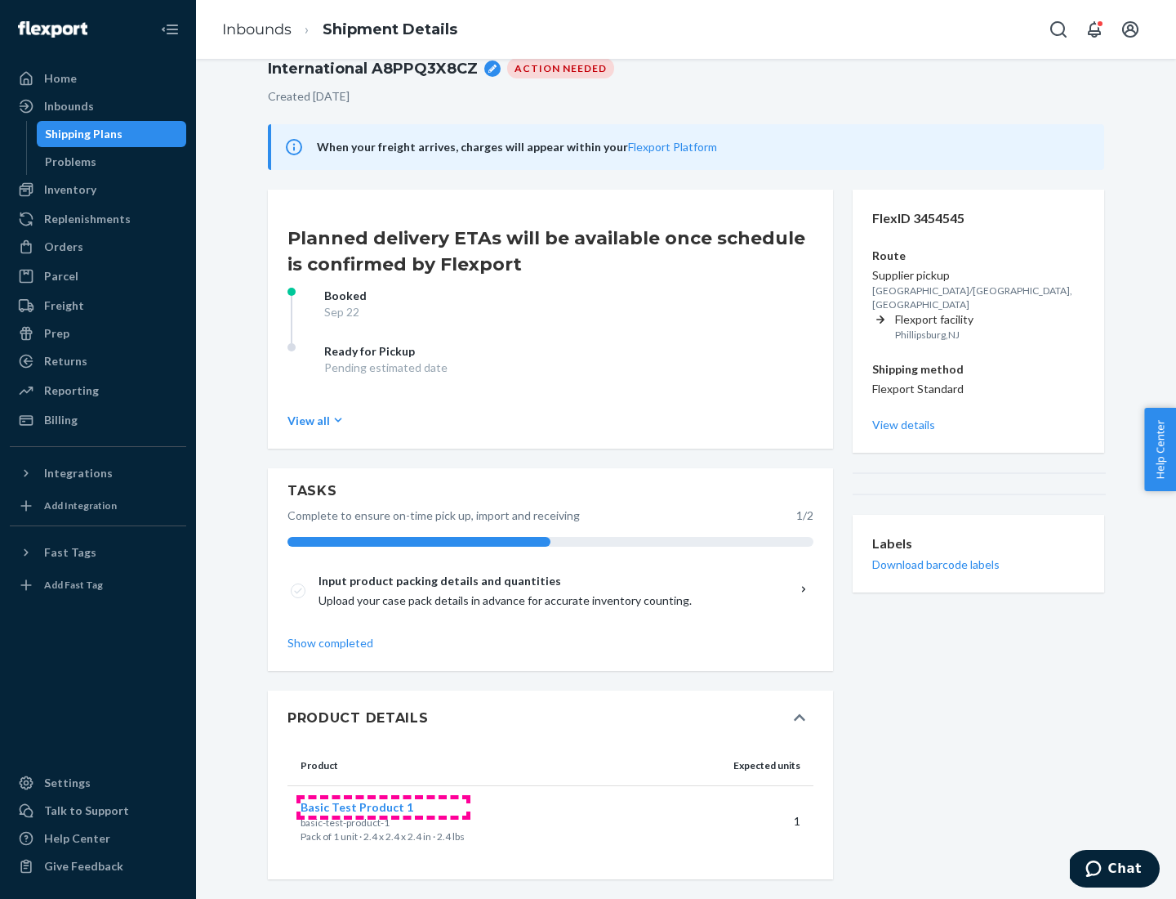
click at [383, 806] on span "Basic Test Product 1" at bounding box center [357, 807] width 113 height 14
